Goal: Obtain resource: Obtain resource

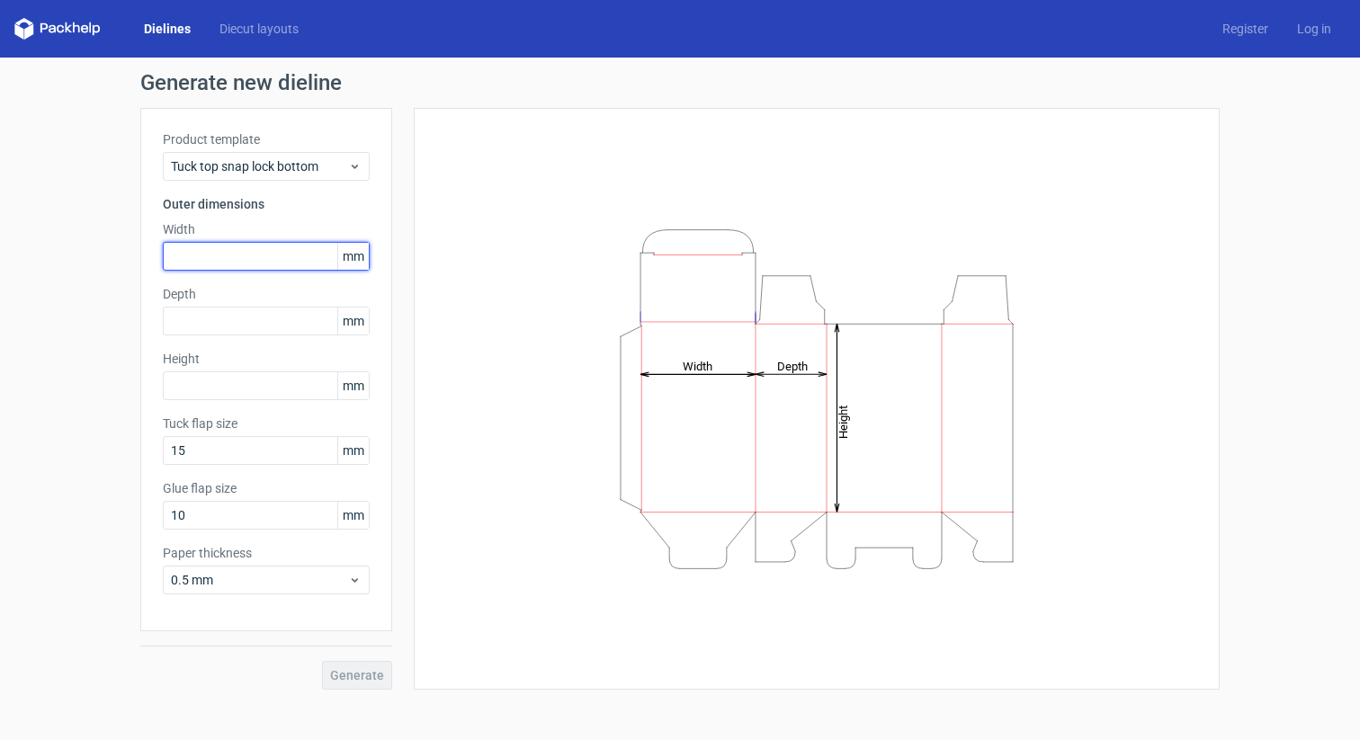
click at [208, 249] on input "text" at bounding box center [266, 256] width 207 height 29
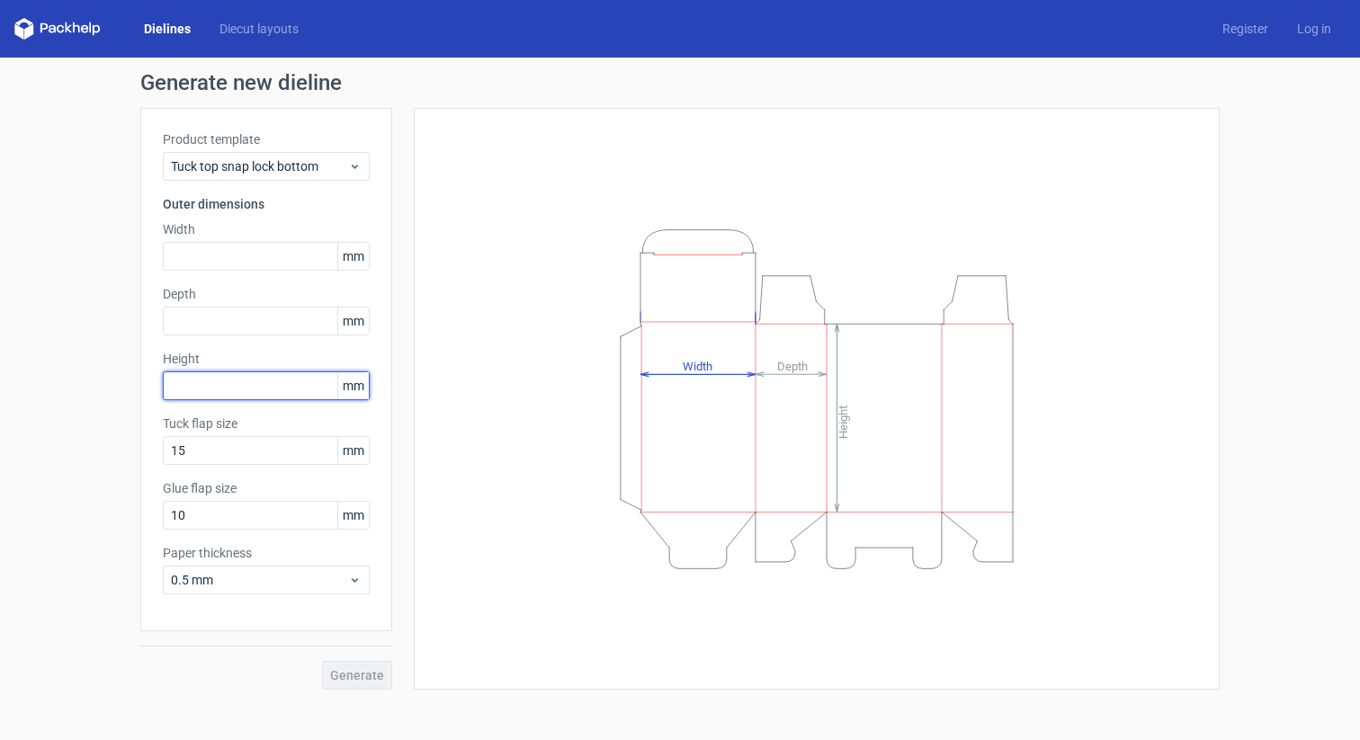
click at [203, 386] on input "text" at bounding box center [266, 385] width 207 height 29
type input "90"
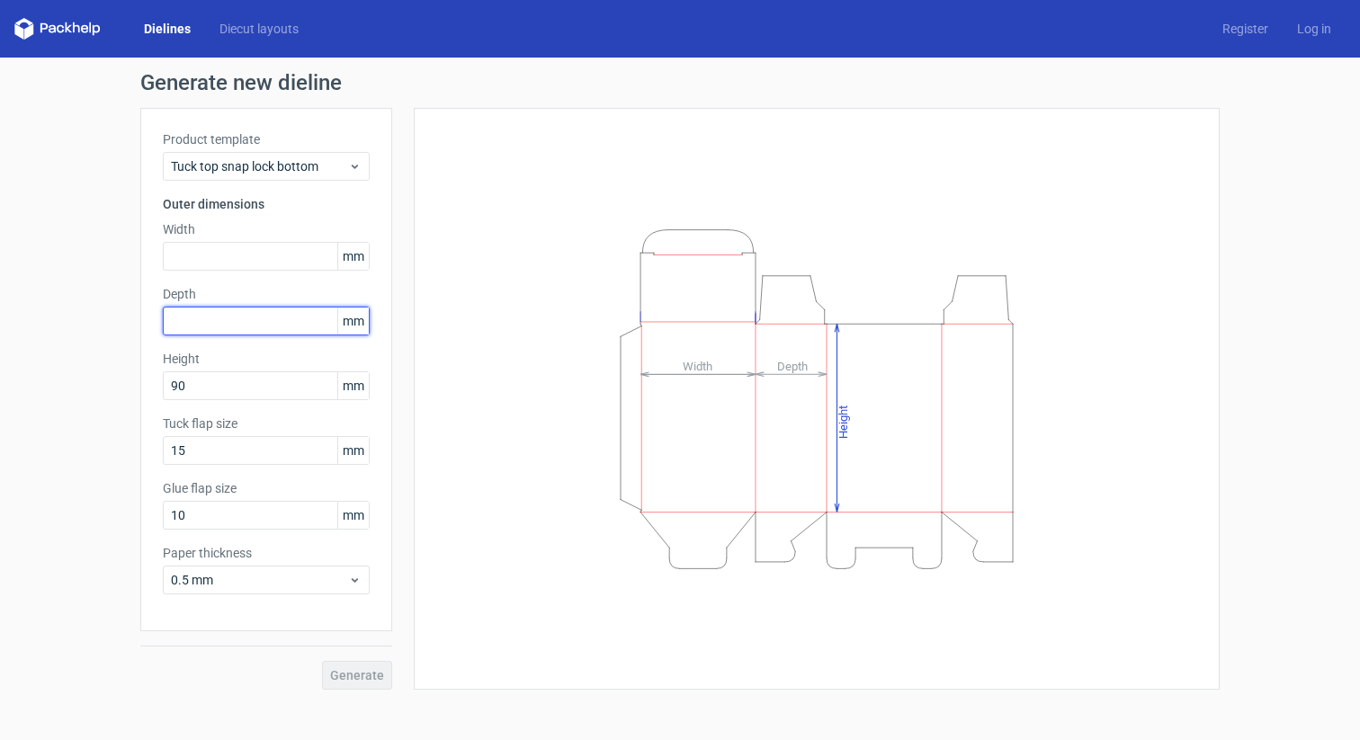
click at [204, 317] on input "text" at bounding box center [266, 321] width 207 height 29
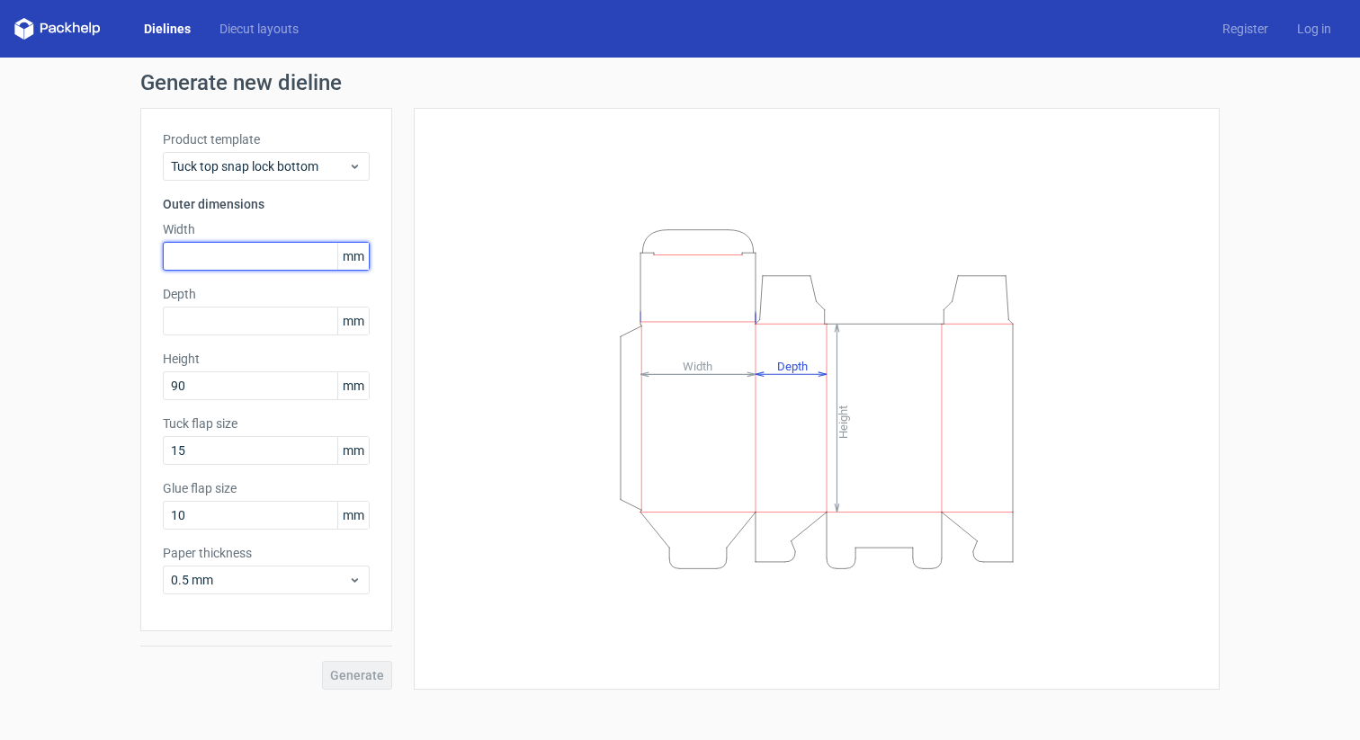
click at [203, 244] on input "text" at bounding box center [266, 256] width 207 height 29
type input "48"
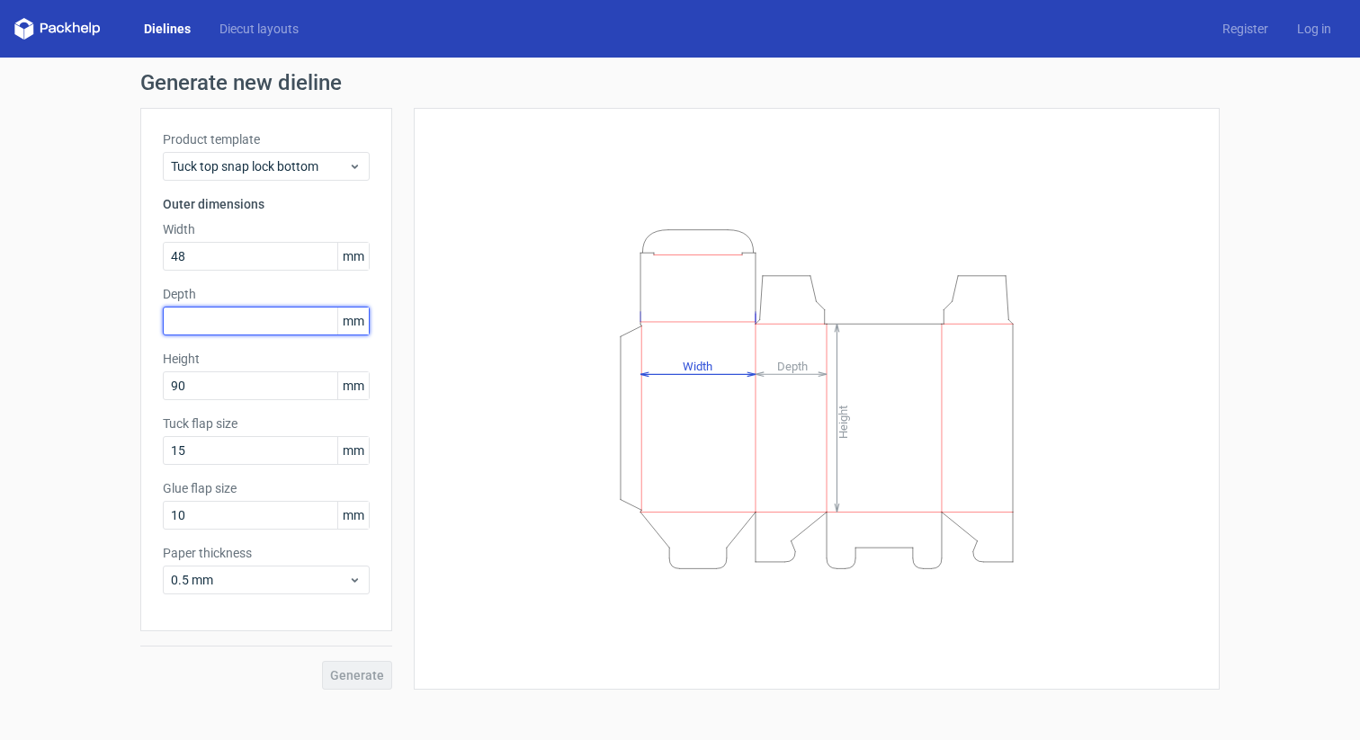
click at [170, 312] on input "text" at bounding box center [266, 321] width 207 height 29
type input "48"
click at [82, 411] on div "Generate new dieline Product template Tuck top snap lock bottom Outer dimension…" at bounding box center [680, 381] width 1360 height 647
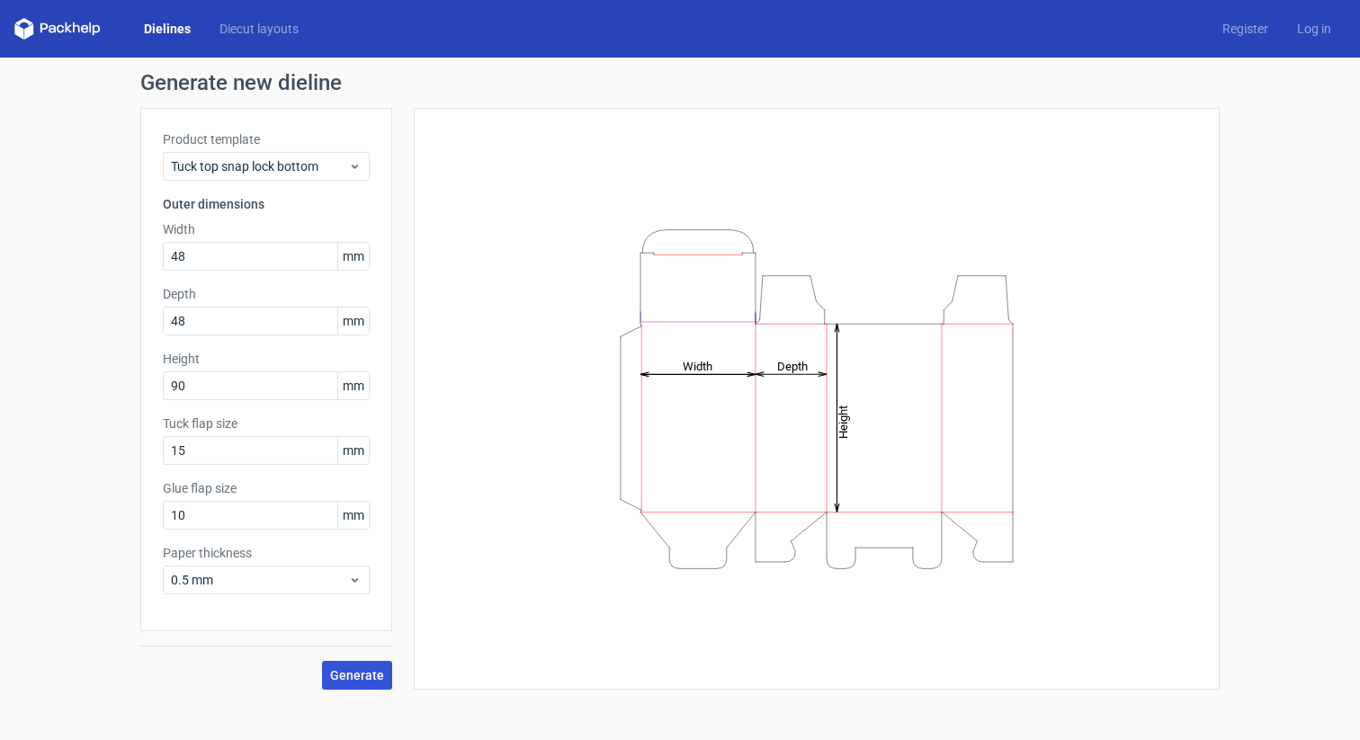
click at [334, 665] on button "Generate" at bounding box center [357, 675] width 70 height 29
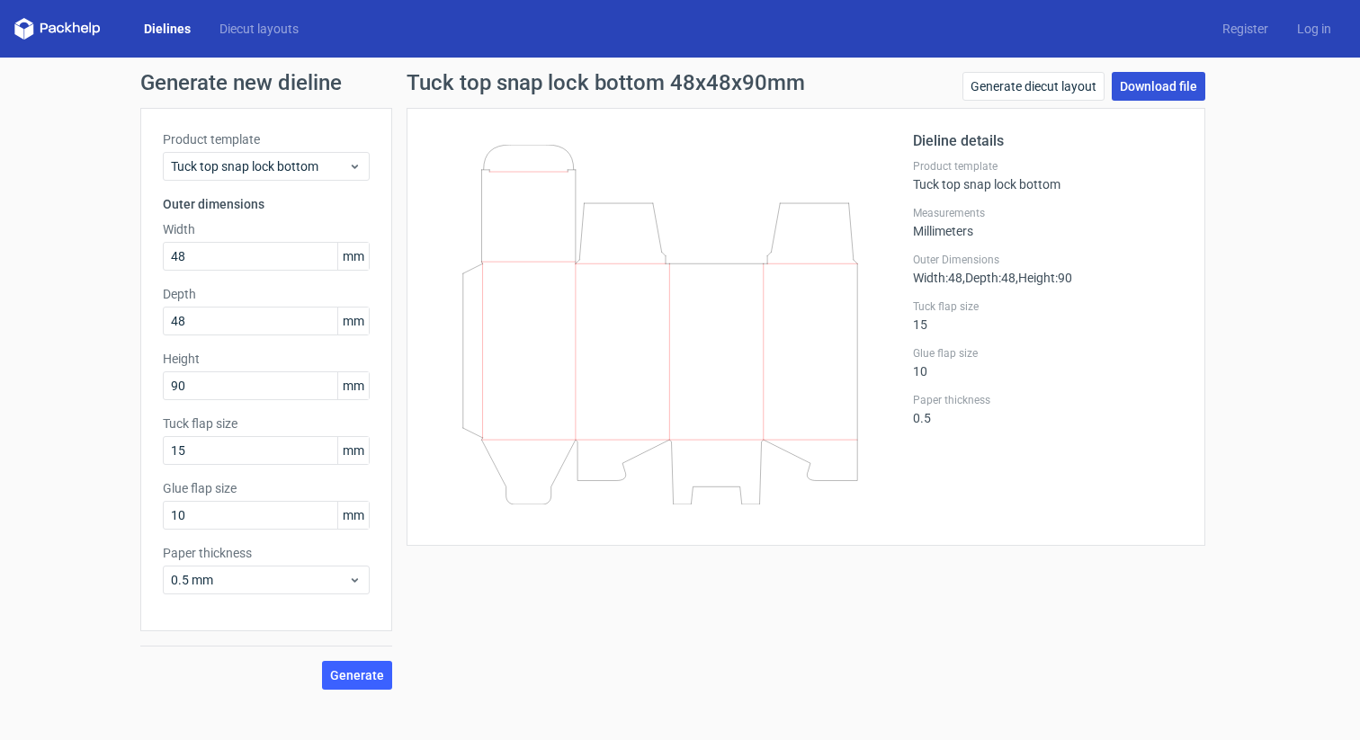
click at [1168, 85] on link "Download file" at bounding box center [1158, 86] width 94 height 29
click at [1052, 87] on link "Generate diecut layout" at bounding box center [1033, 86] width 142 height 29
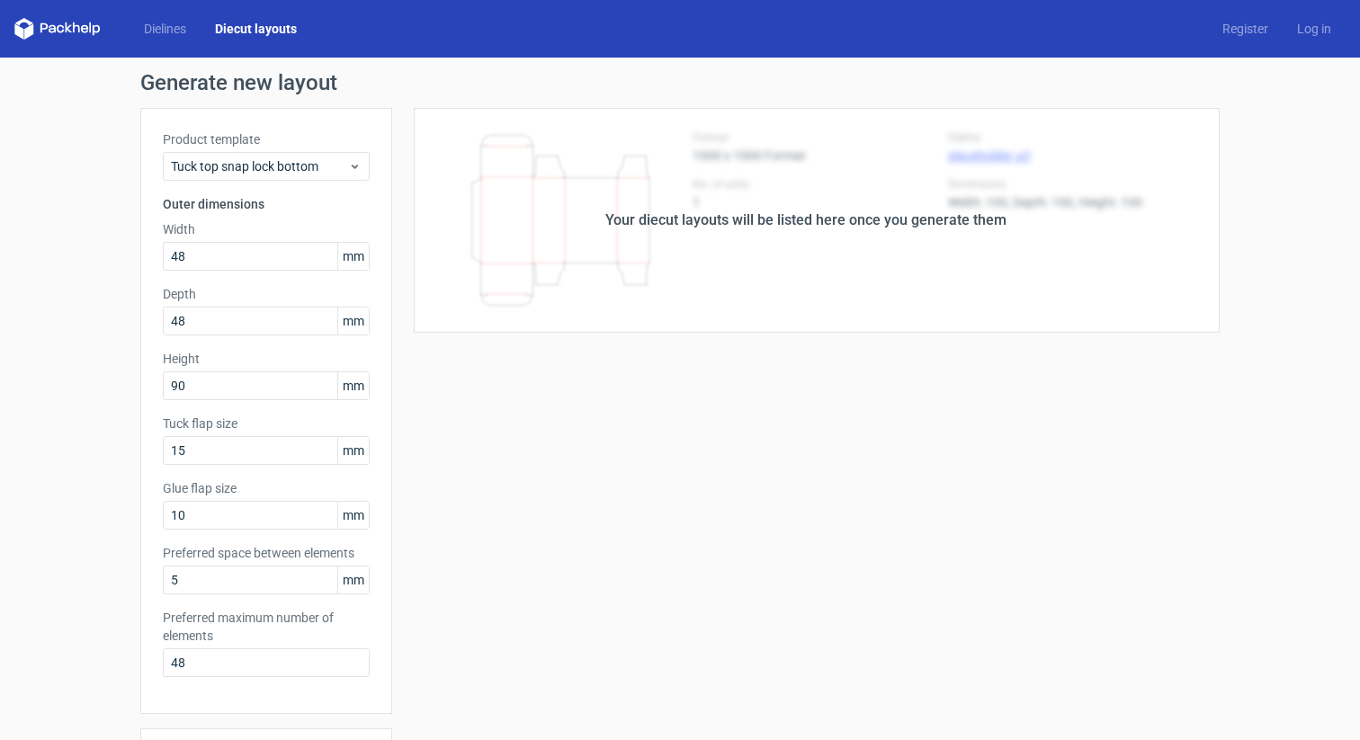
click at [864, 275] on div "Your diecut layouts will be listed here once you generate them" at bounding box center [805, 220] width 827 height 225
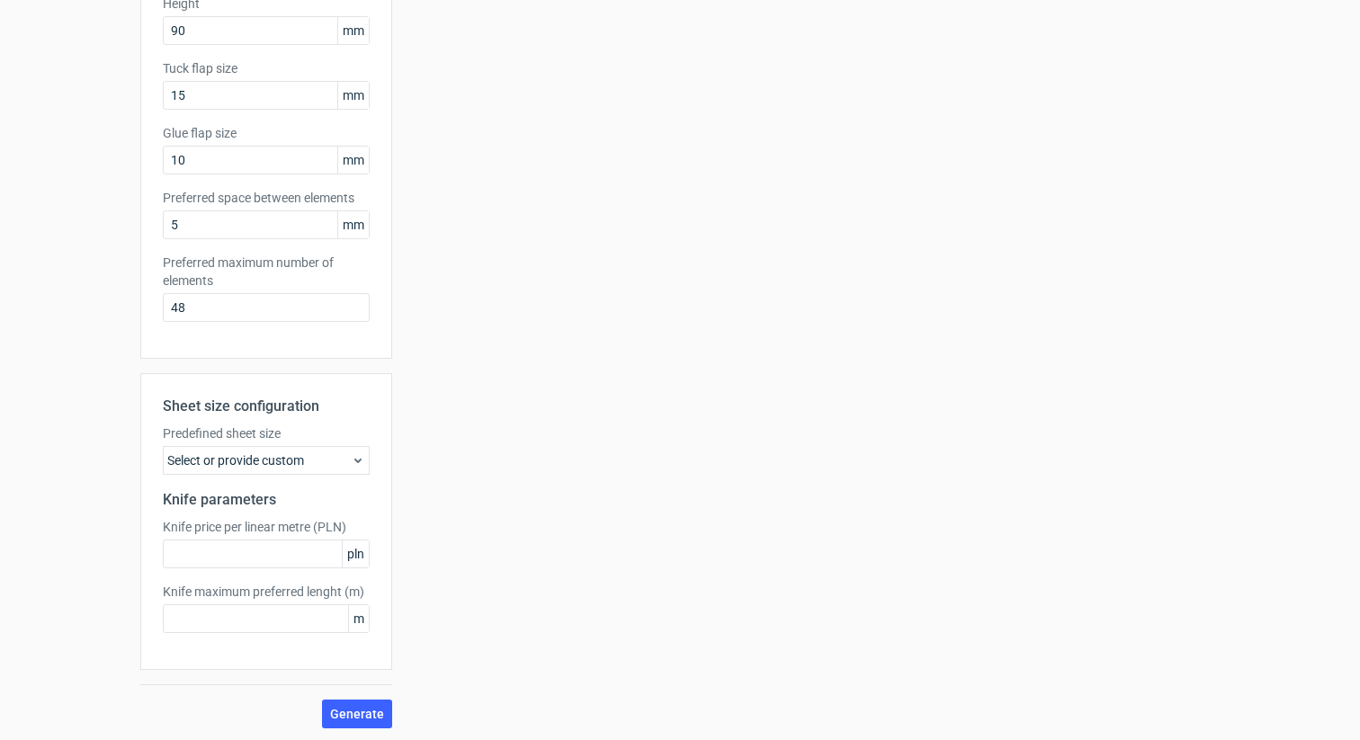
scroll to position [358, 0]
click at [361, 707] on span "Generate" at bounding box center [357, 711] width 54 height 13
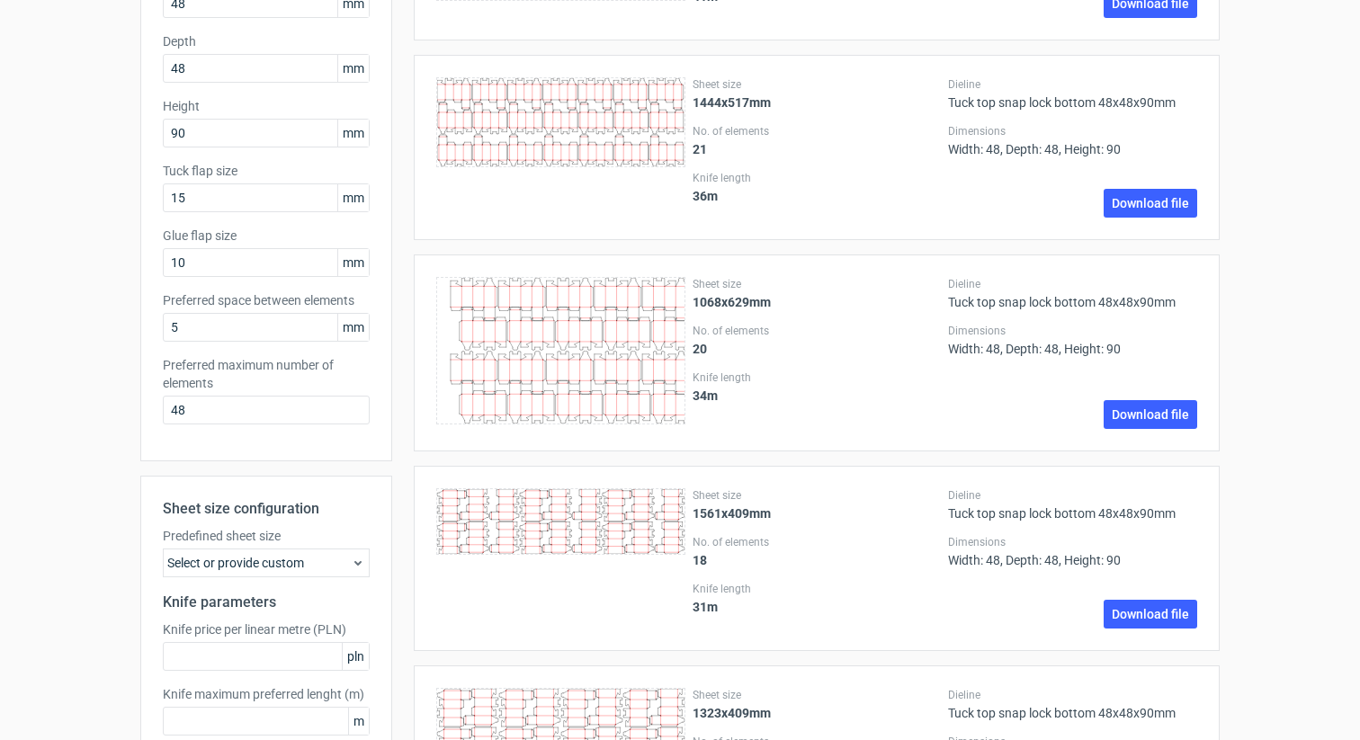
scroll to position [31, 0]
